Goal: Information Seeking & Learning: Learn about a topic

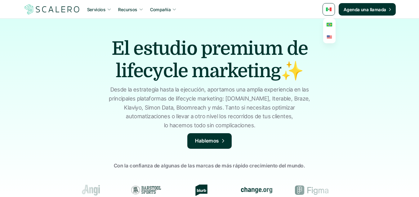
click at [328, 36] on img at bounding box center [329, 36] width 5 height 3
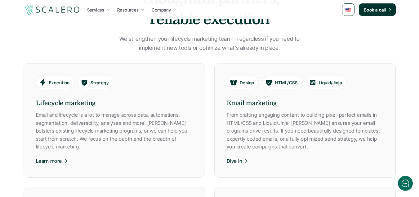
scroll to position [435, 0]
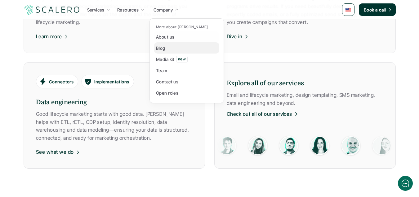
click at [165, 47] on p "Blog" at bounding box center [160, 48] width 9 height 7
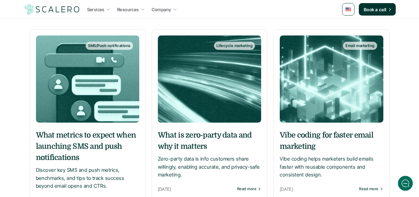
scroll to position [93, 0]
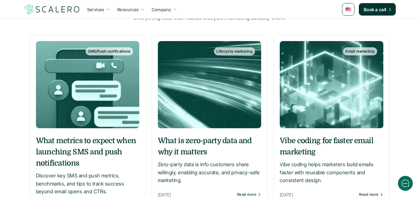
drag, startPoint x: 89, startPoint y: 147, endPoint x: 131, endPoint y: 58, distance: 98.6
click at [131, 58] on img at bounding box center [87, 84] width 103 height 87
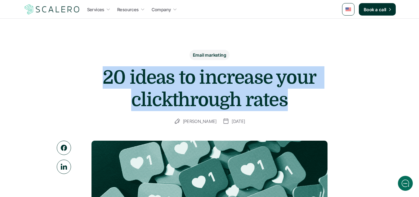
drag, startPoint x: 250, startPoint y: 98, endPoint x: 105, endPoint y: 78, distance: 146.7
click at [105, 78] on h1 "20 ideas to increase your clickthrough rates" at bounding box center [210, 88] width 248 height 45
copy h1 "20 ideas to increase your clickthrough rates"
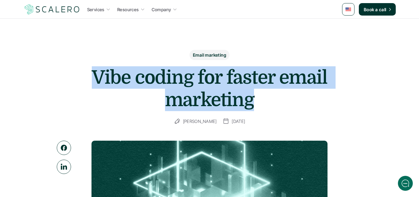
drag, startPoint x: 272, startPoint y: 97, endPoint x: 97, endPoint y: 78, distance: 176.4
click at [97, 78] on h1 "Vibe coding for faster email marketing" at bounding box center [210, 88] width 248 height 45
copy h1 "Vibe coding for faster email marketing"
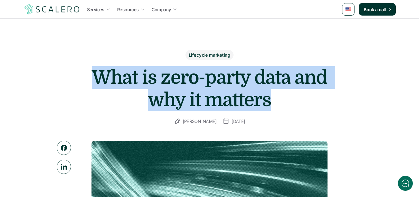
drag, startPoint x: 173, startPoint y: 97, endPoint x: 96, endPoint y: 81, distance: 78.7
click at [96, 81] on h1 "What is zero-party data and why it matters" at bounding box center [210, 88] width 248 height 45
copy h1 "What is zero-party data and why it matters"
